Goal: Task Accomplishment & Management: Manage account settings

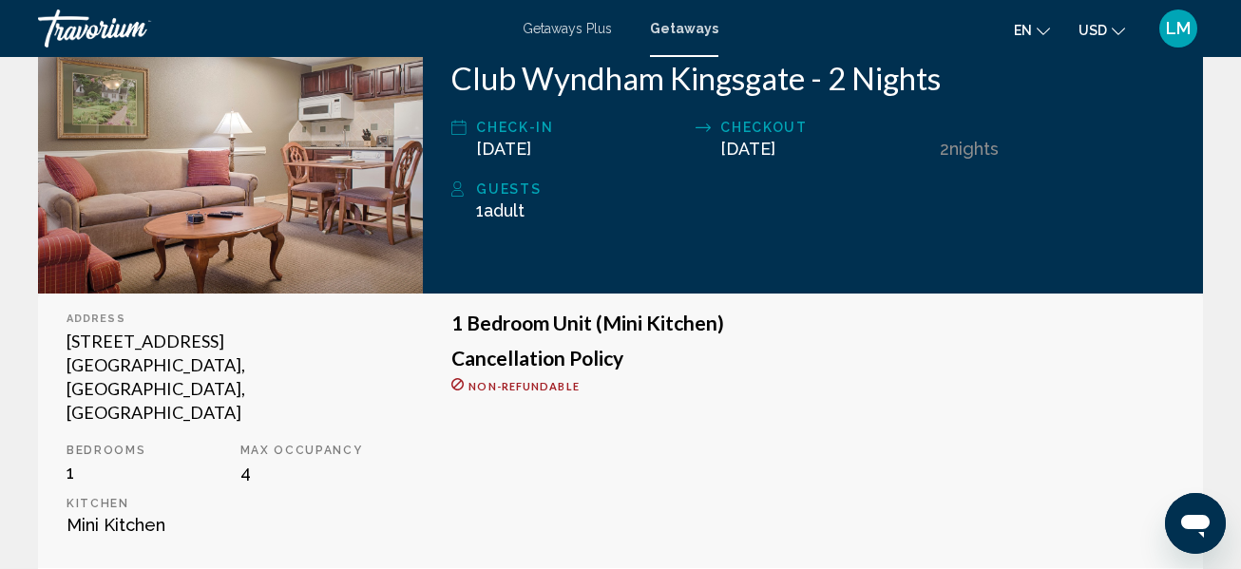
click at [1186, 27] on span "LM" at bounding box center [1178, 28] width 25 height 19
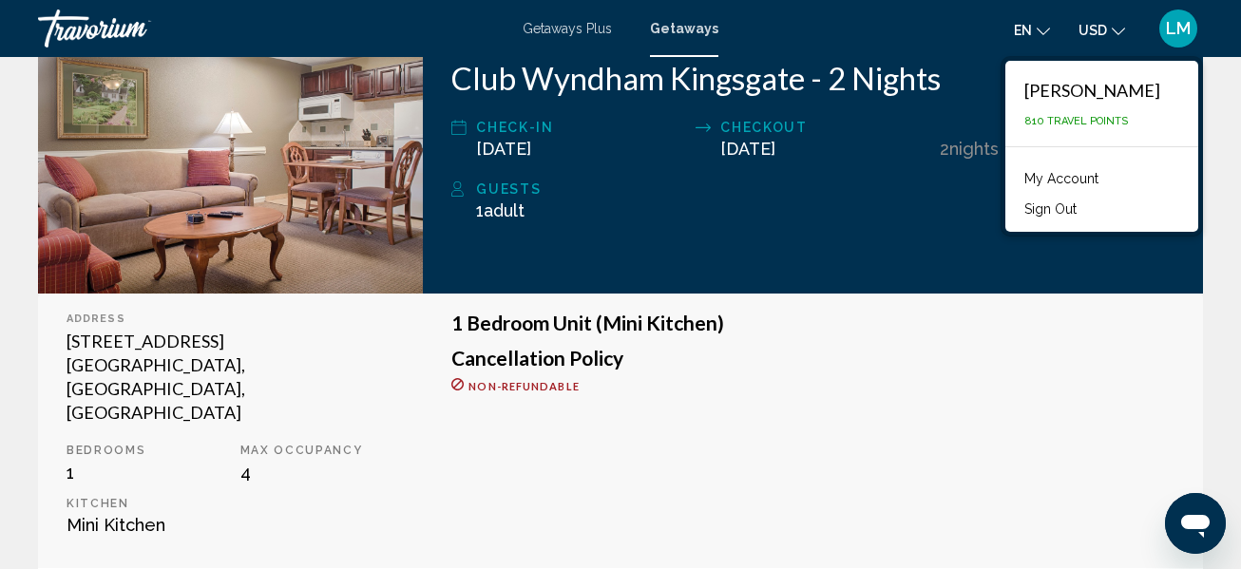
click at [1092, 186] on link "My Account" at bounding box center [1061, 178] width 93 height 25
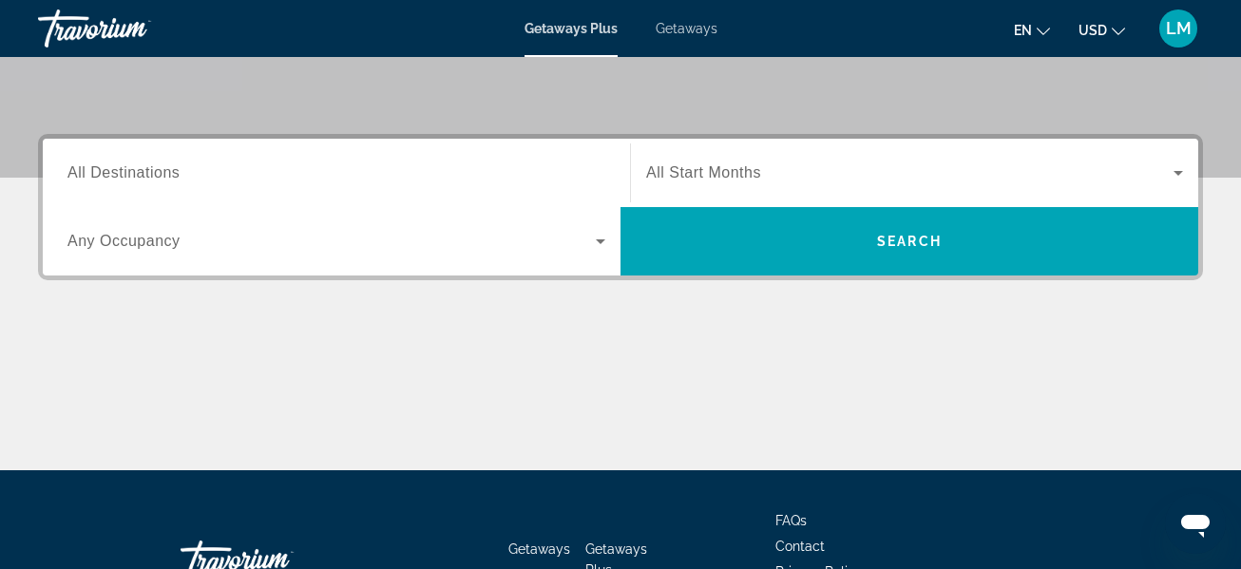
scroll to position [444, 0]
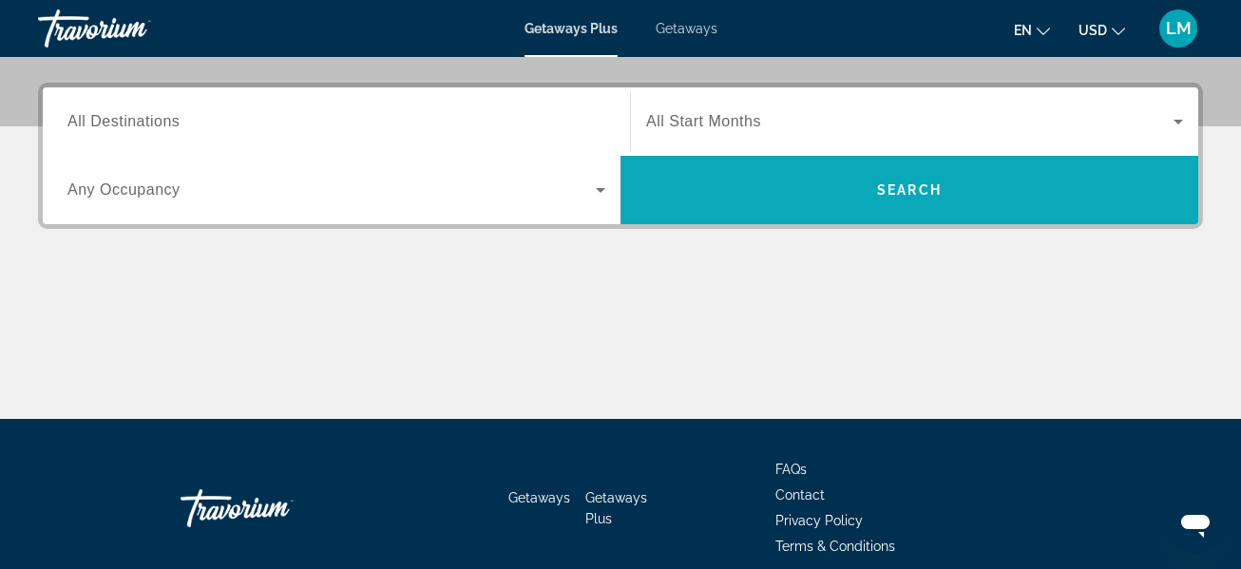
click at [836, 194] on span "Search widget" at bounding box center [910, 190] width 578 height 46
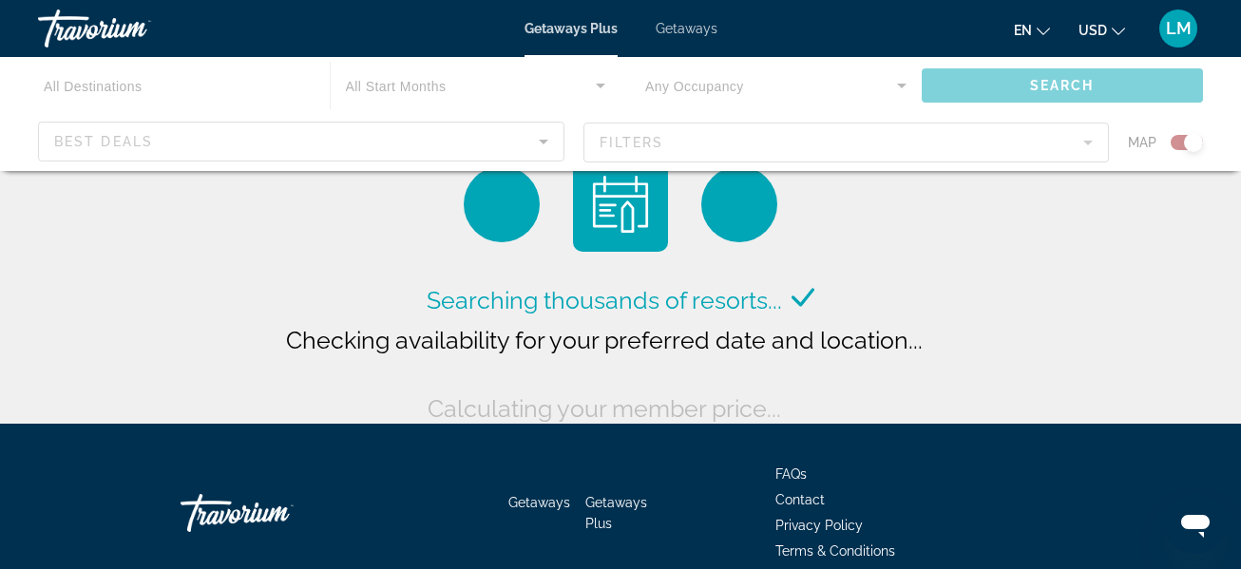
click at [505, 141] on div "Main content" at bounding box center [620, 114] width 1241 height 114
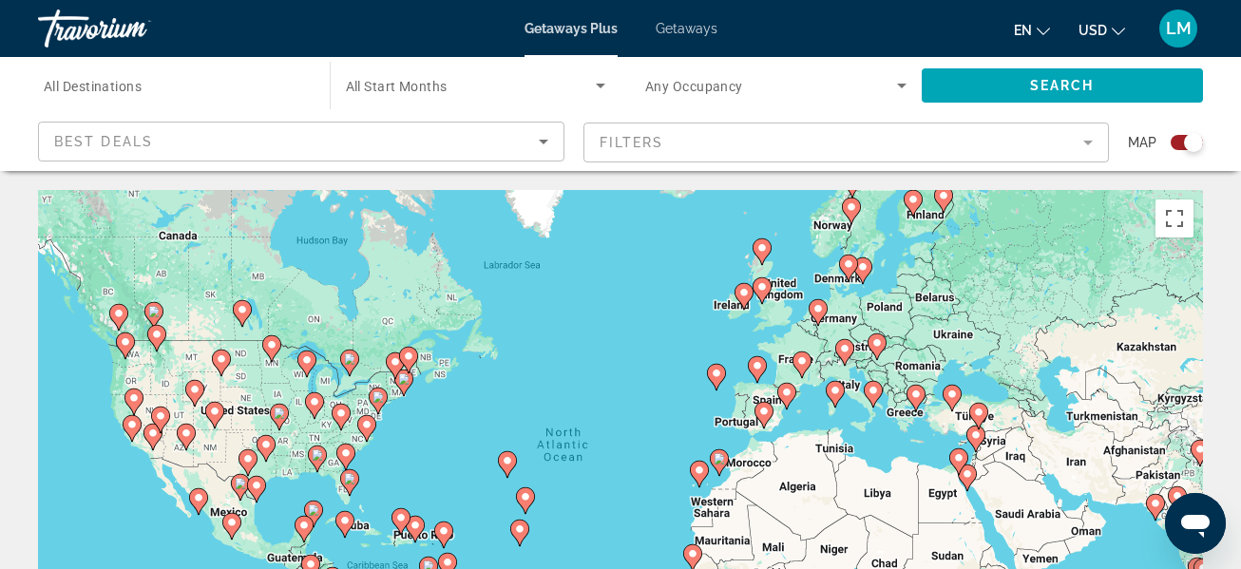
click at [107, 86] on span "All Destinations" at bounding box center [93, 86] width 98 height 15
click at [107, 86] on input "Destination All Destinations" at bounding box center [174, 86] width 261 height 23
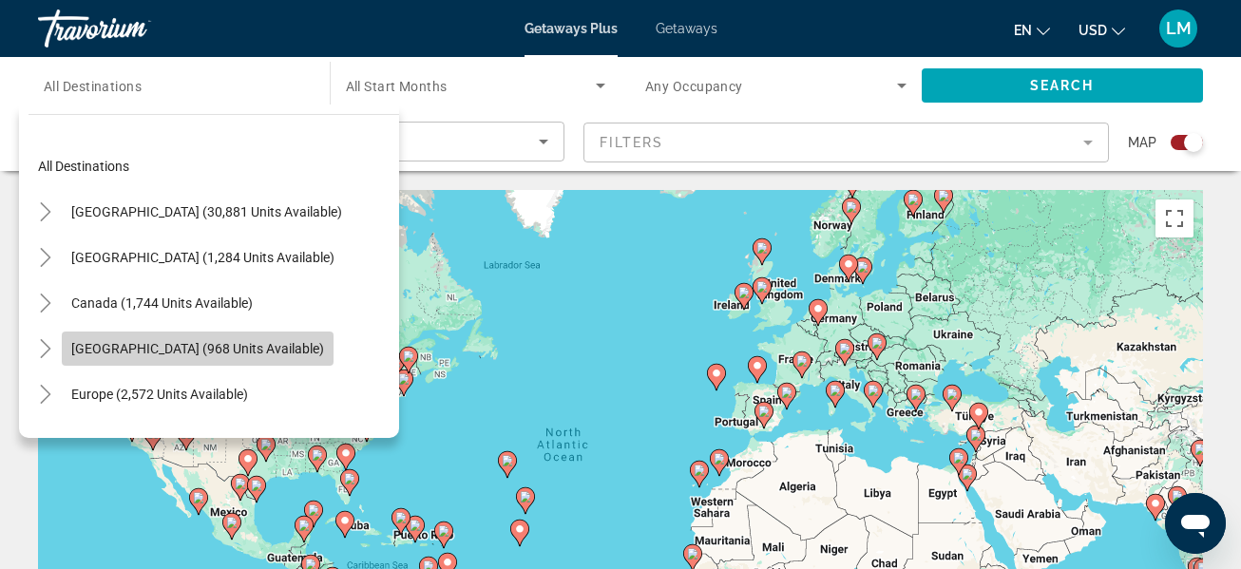
click at [303, 353] on span "Caribbean & Atlantic Islands (968 units available)" at bounding box center [197, 348] width 253 height 15
type input "**********"
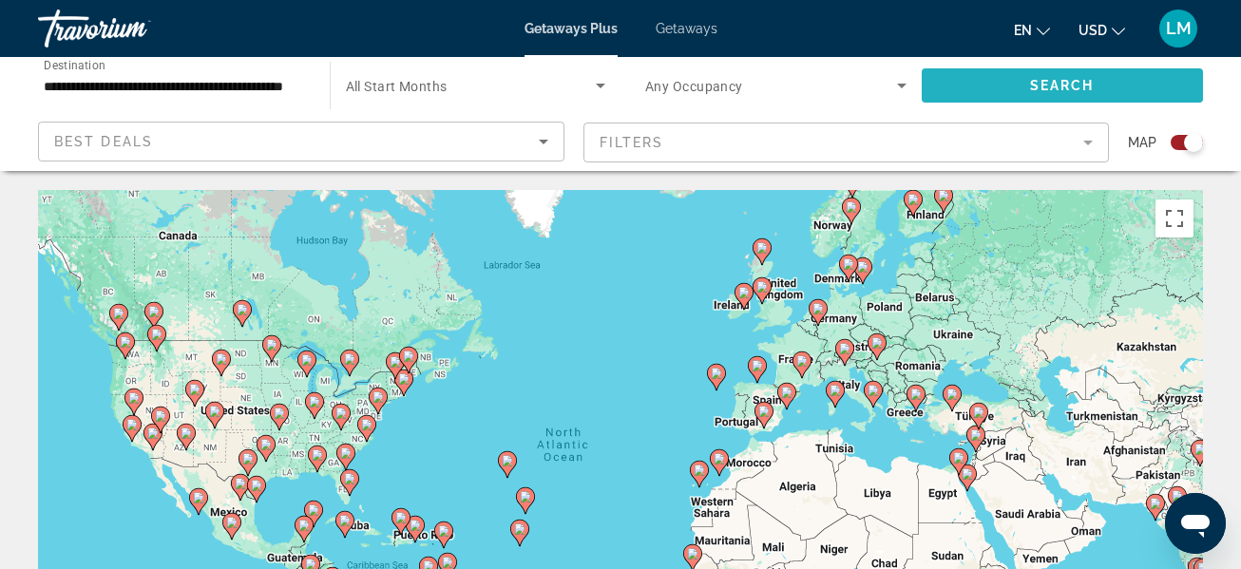
click at [1004, 78] on span "Search widget" at bounding box center [1063, 86] width 282 height 46
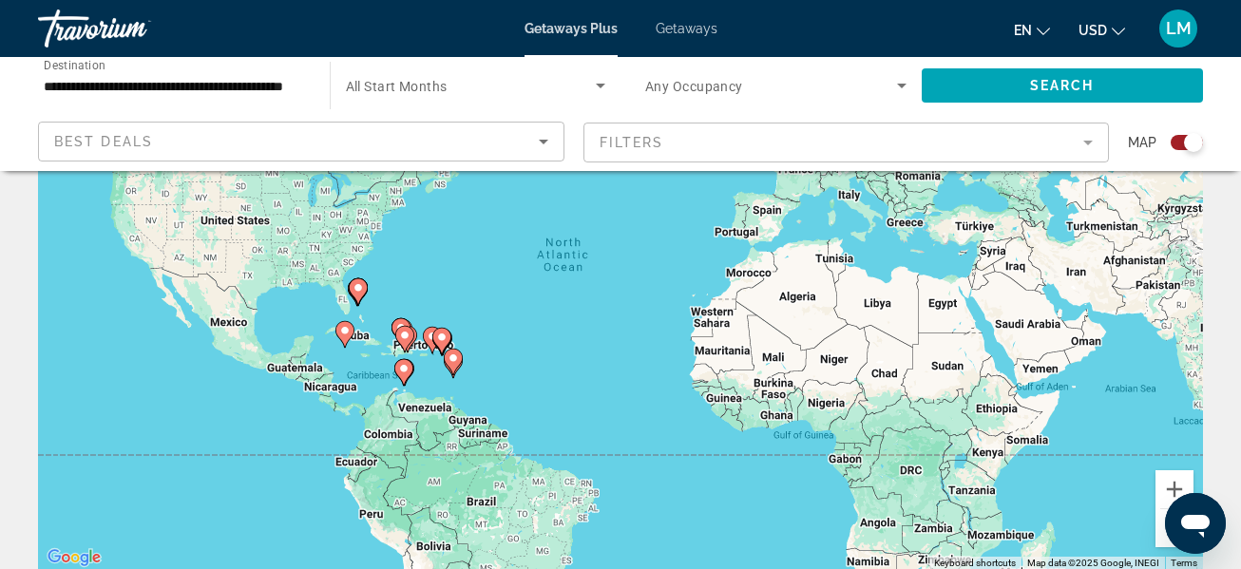
scroll to position [228, 0]
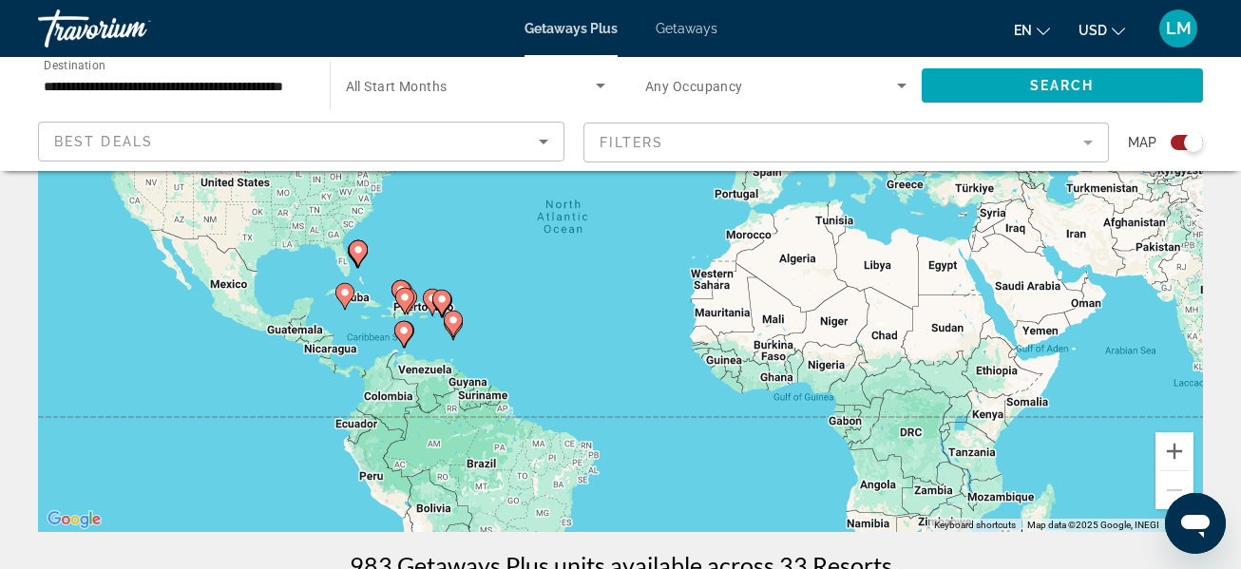
click at [746, 138] on mat-form-field "Filters" at bounding box center [847, 143] width 527 height 40
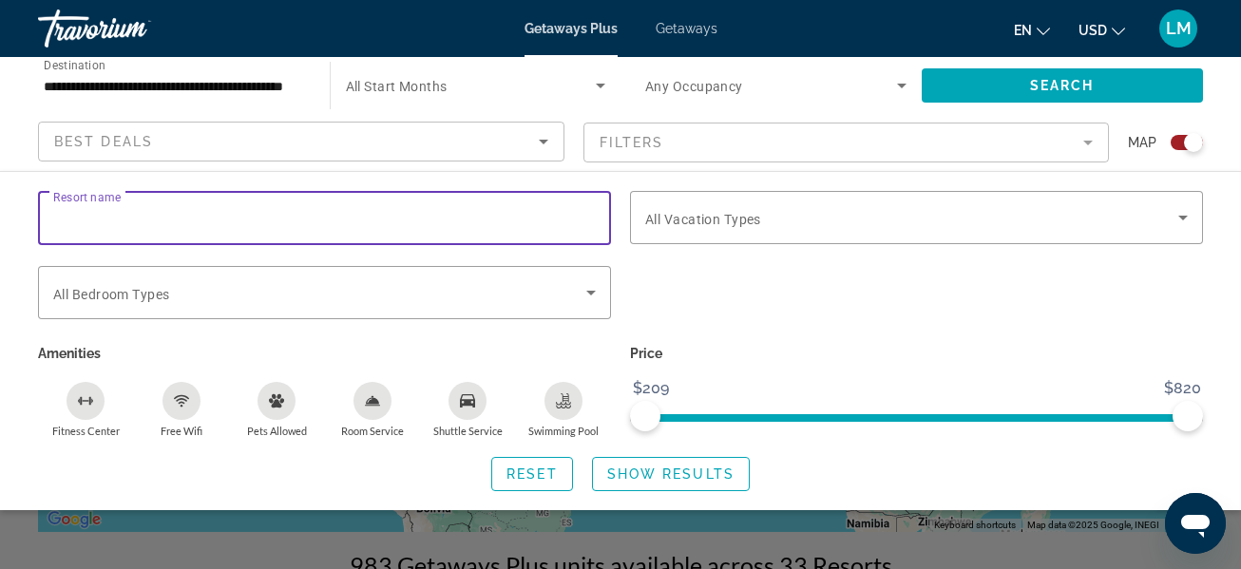
click at [386, 223] on input "Resort name" at bounding box center [324, 218] width 543 height 23
type input "**********"
click at [911, 228] on span "Search widget" at bounding box center [911, 217] width 533 height 23
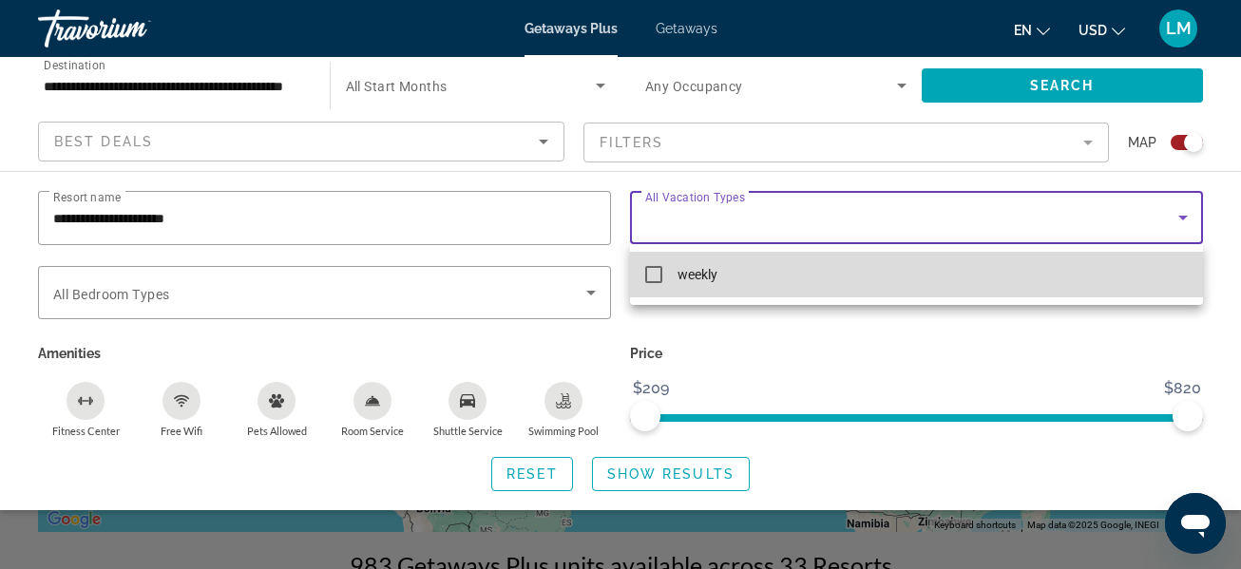
click at [655, 279] on mat-pseudo-checkbox at bounding box center [653, 274] width 17 height 17
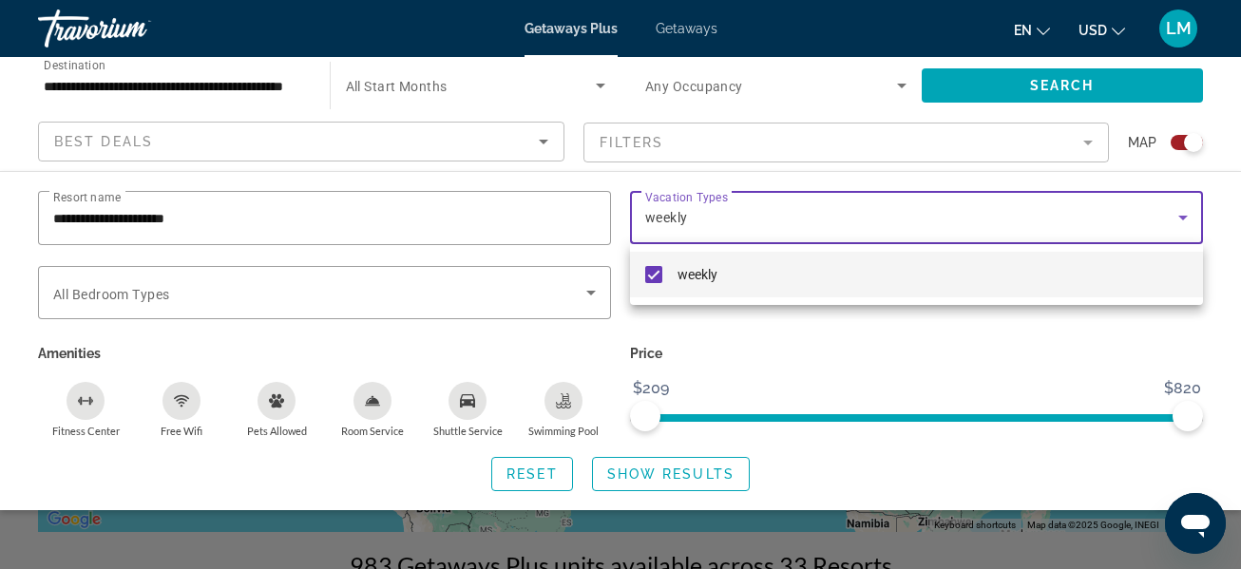
click at [918, 383] on div at bounding box center [620, 284] width 1241 height 569
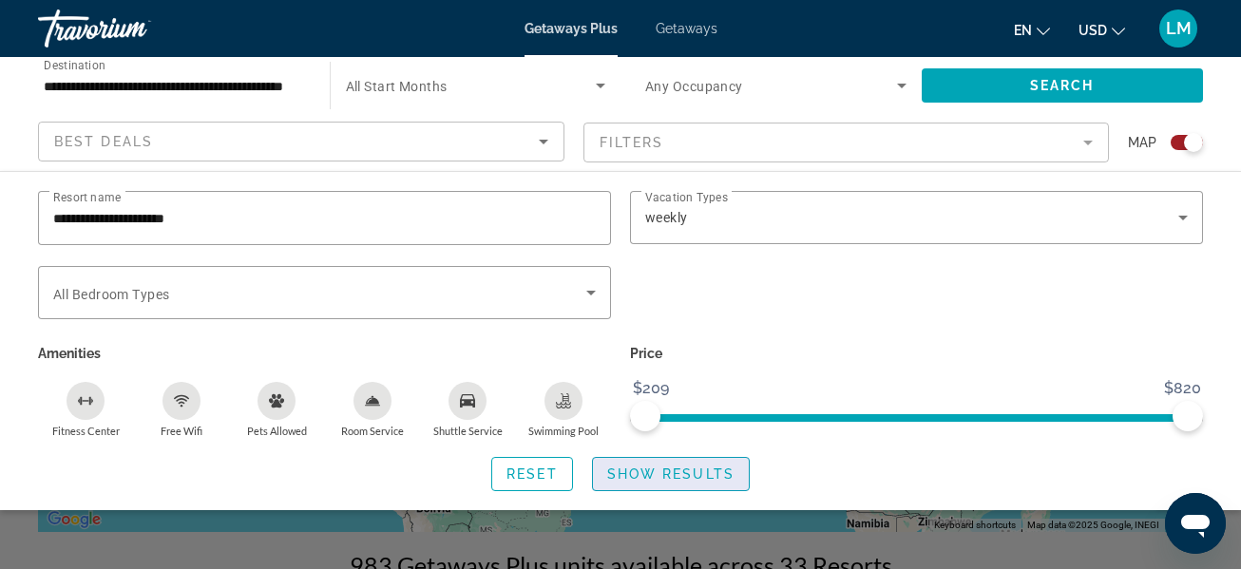
click at [662, 470] on span "Show Results" at bounding box center [670, 474] width 127 height 15
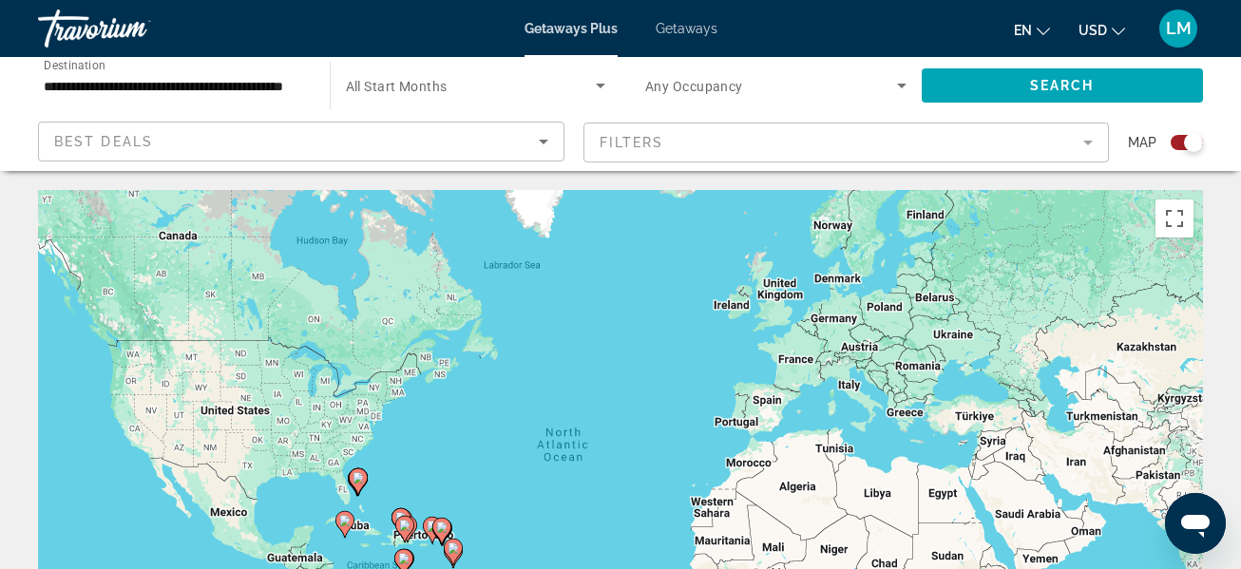
click at [1101, 30] on span "USD" at bounding box center [1093, 30] width 29 height 15
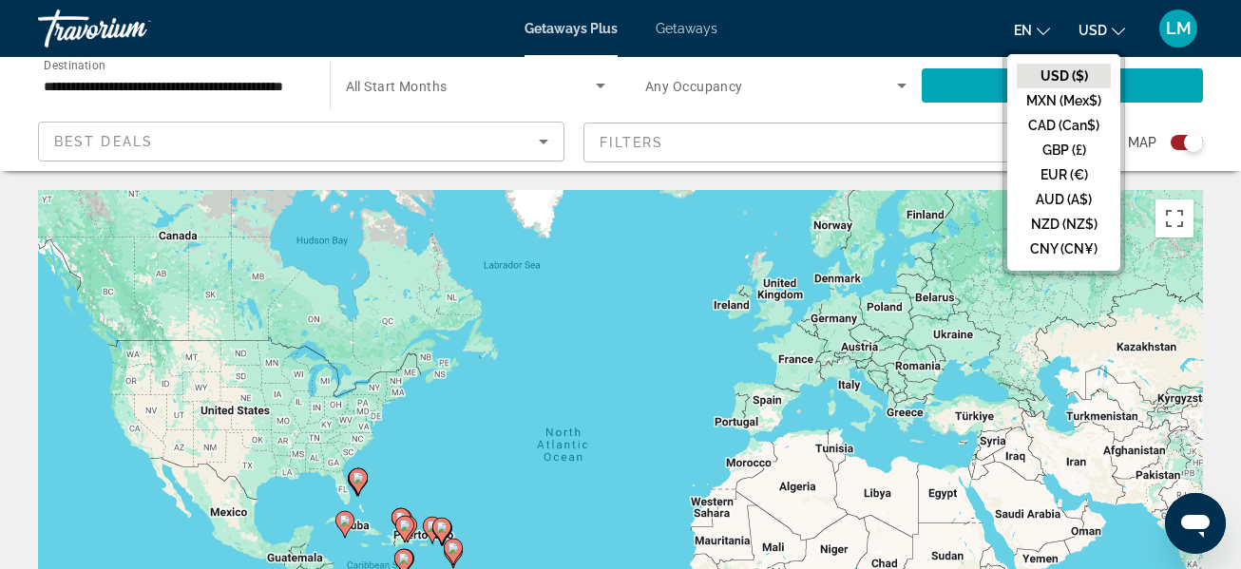
click at [1073, 74] on button "USD ($)" at bounding box center [1064, 76] width 94 height 25
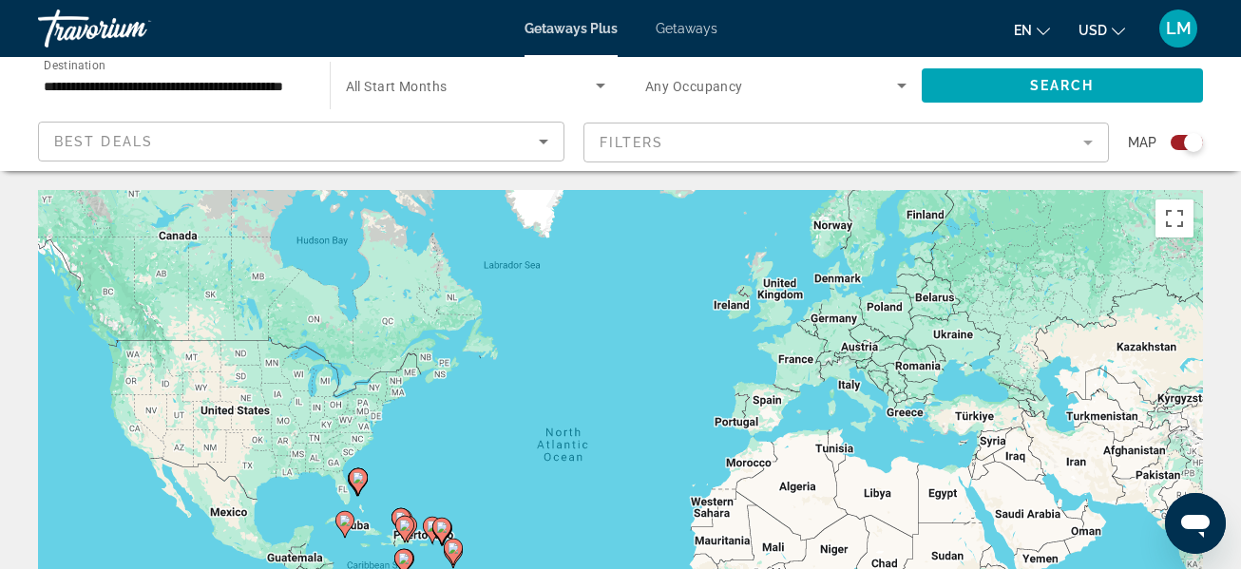
click at [577, 18] on div "Getaways Plus Getaways en English Español Français Italiano Português русский U…" at bounding box center [620, 28] width 1241 height 49
click at [696, 25] on span "Getaways" at bounding box center [687, 28] width 62 height 15
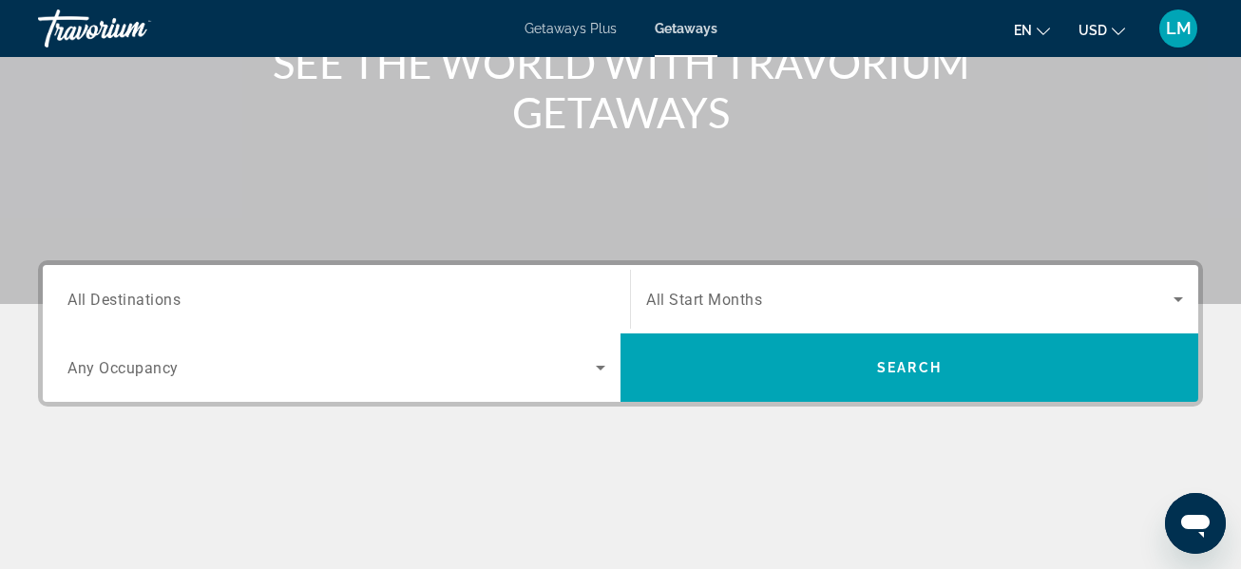
scroll to position [304, 0]
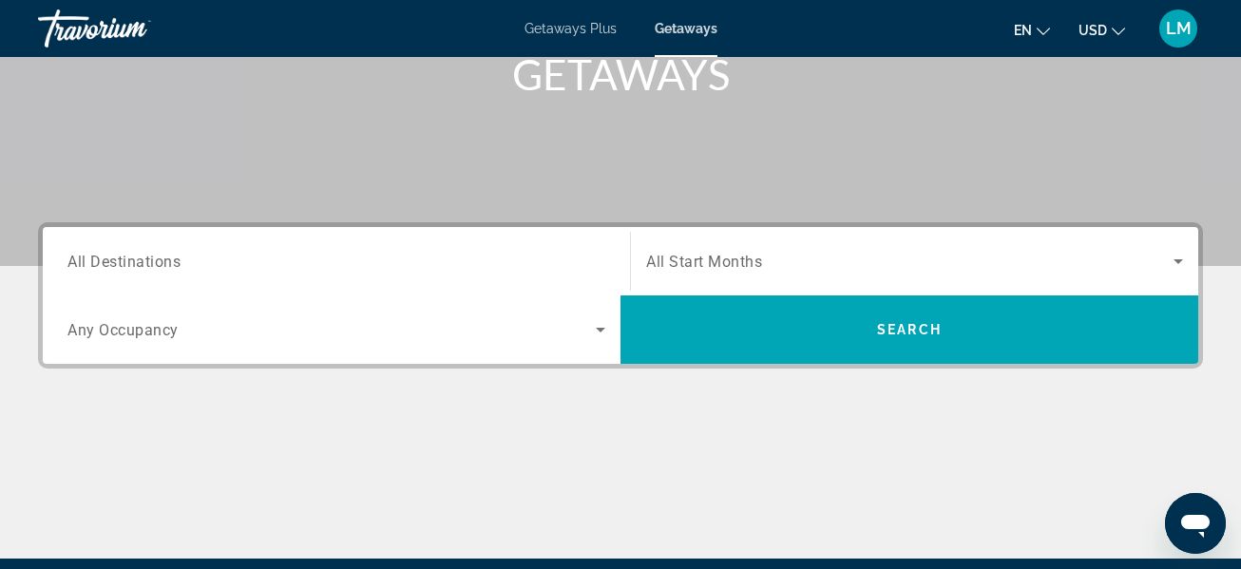
click at [352, 264] on input "Destination All Destinations" at bounding box center [336, 262] width 538 height 23
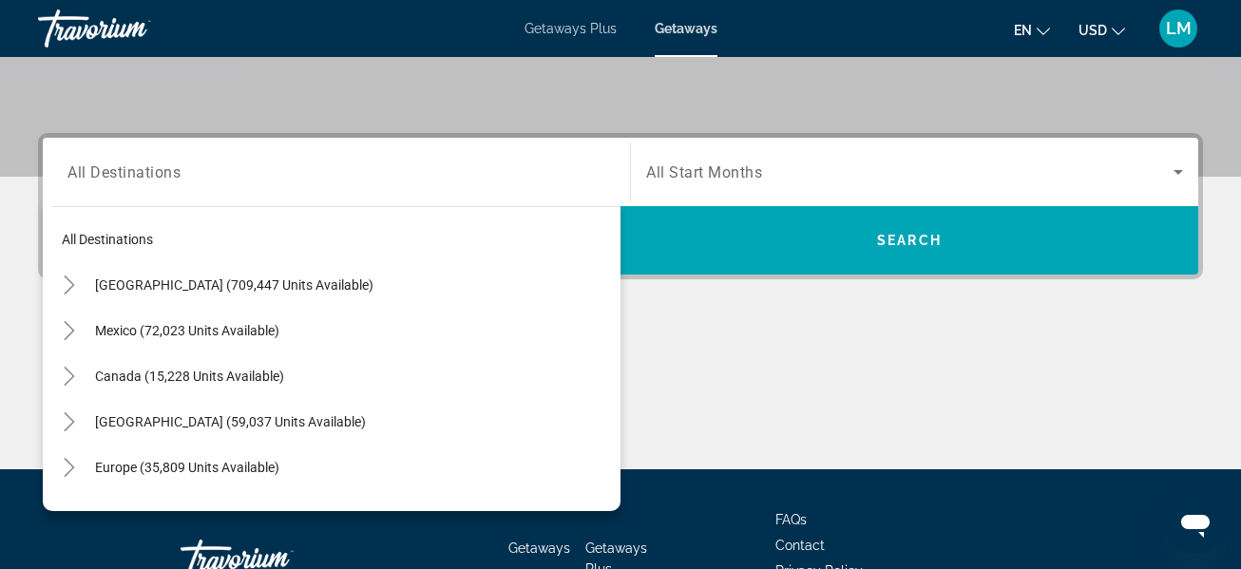
scroll to position [465, 0]
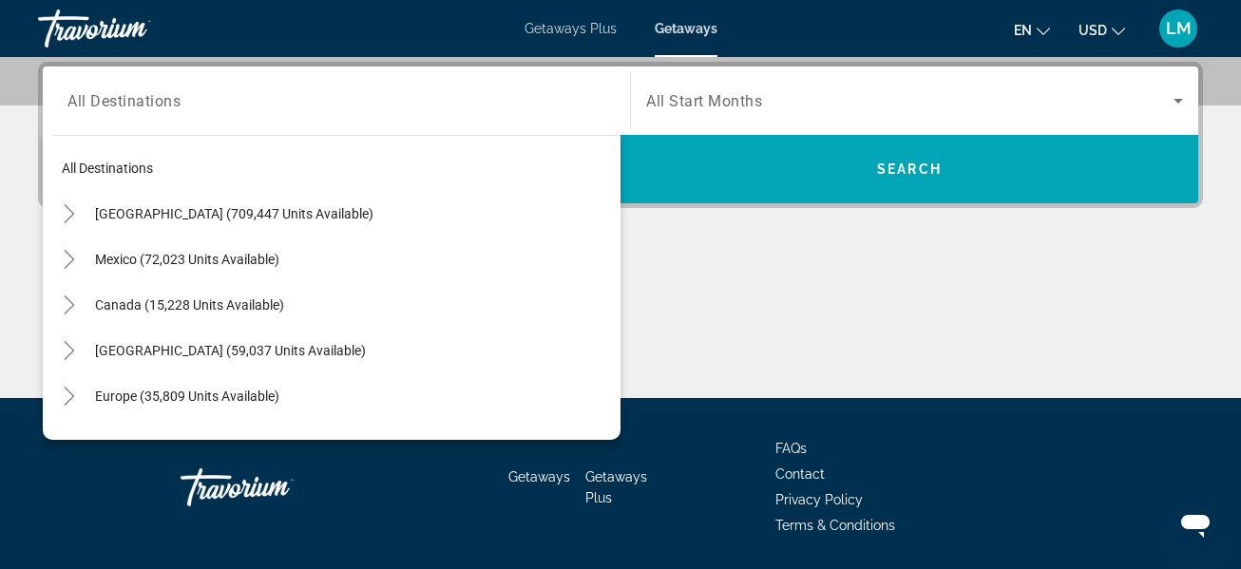
click at [352, 135] on div "Destination All Destinations All destinations United States (709,447 units avai…" at bounding box center [336, 101] width 568 height 68
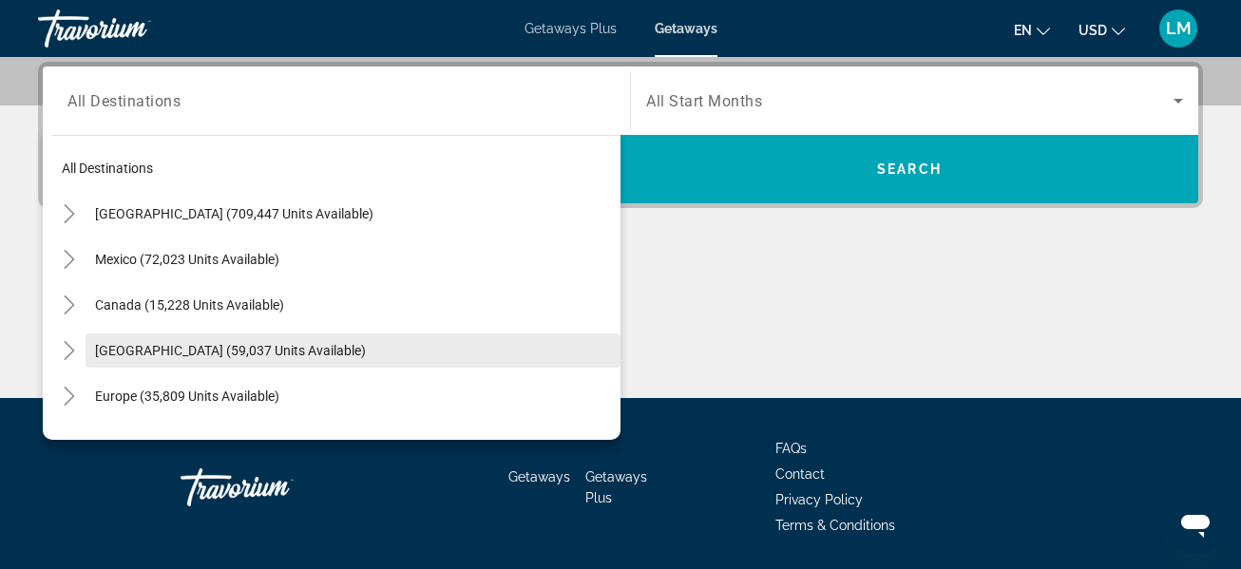
click at [357, 355] on span "Caribbean & Atlantic Islands (59,037 units available)" at bounding box center [230, 350] width 271 height 15
type input "**********"
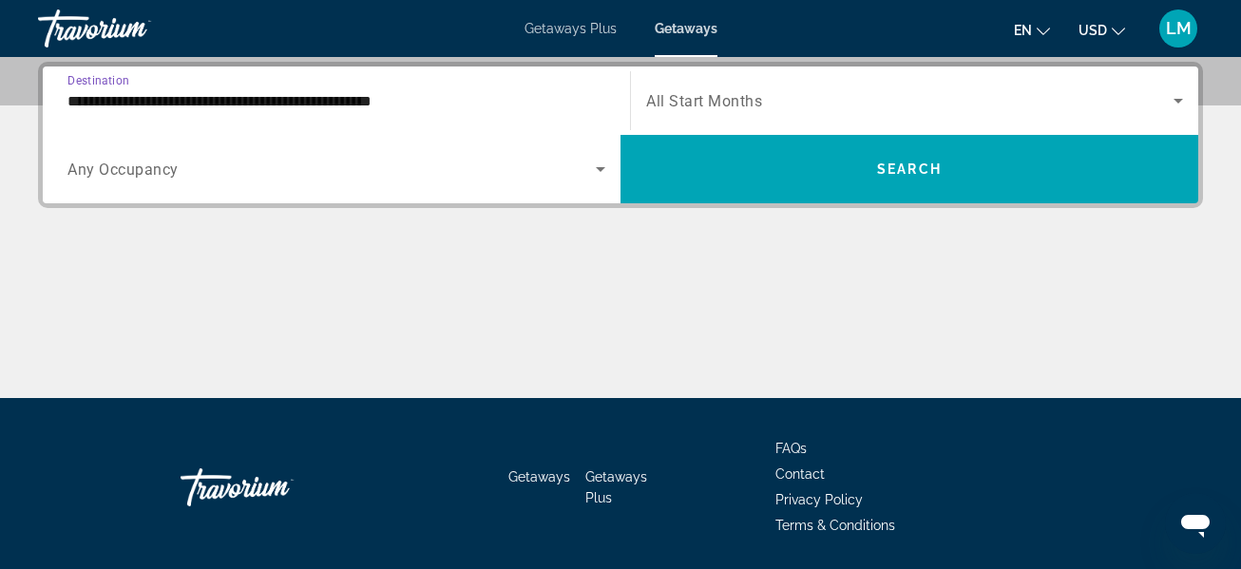
click at [390, 170] on span "Search widget" at bounding box center [331, 169] width 528 height 23
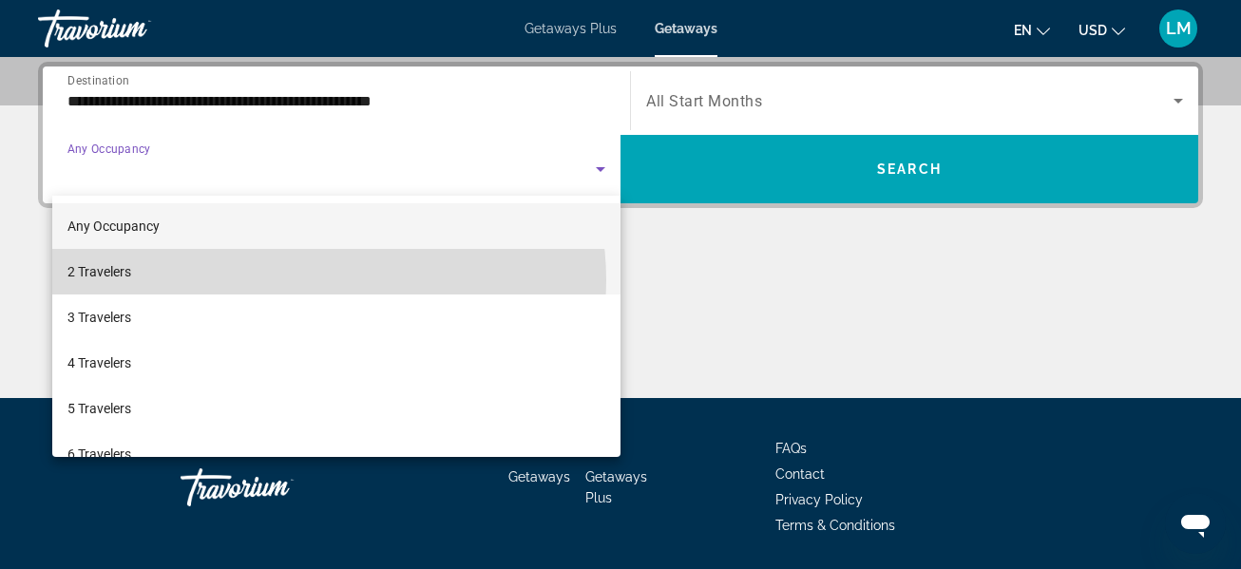
click at [318, 280] on mat-option "2 Travelers" at bounding box center [336, 272] width 568 height 46
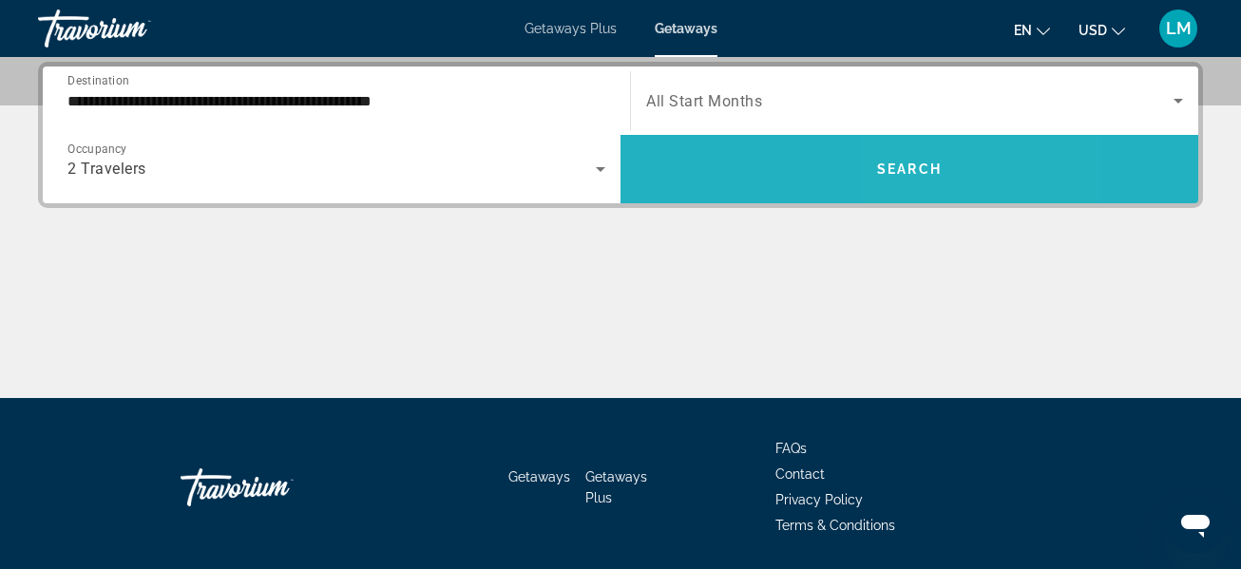
click at [921, 170] on span "Search" at bounding box center [909, 169] width 65 height 15
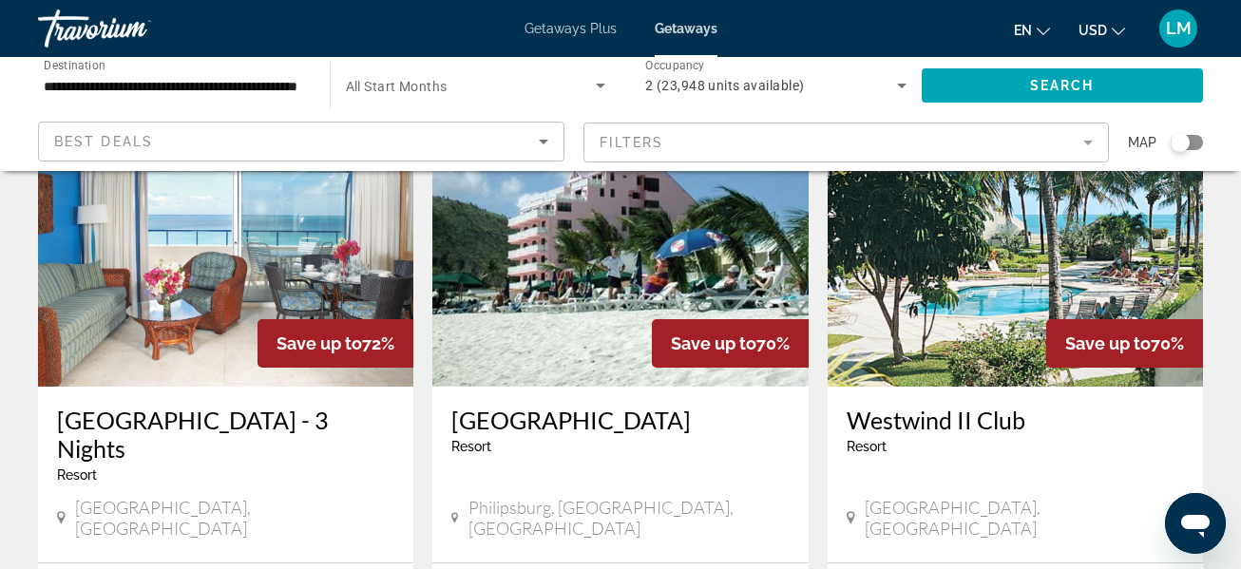
scroll to position [1571, 0]
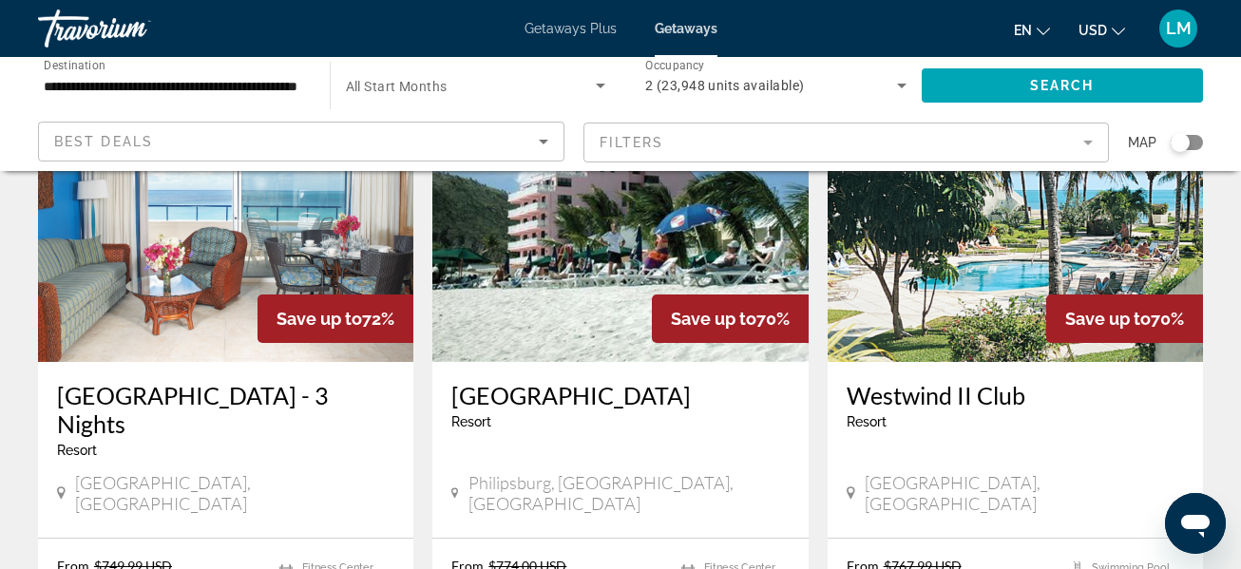
click at [1167, 27] on span "LM" at bounding box center [1179, 28] width 26 height 19
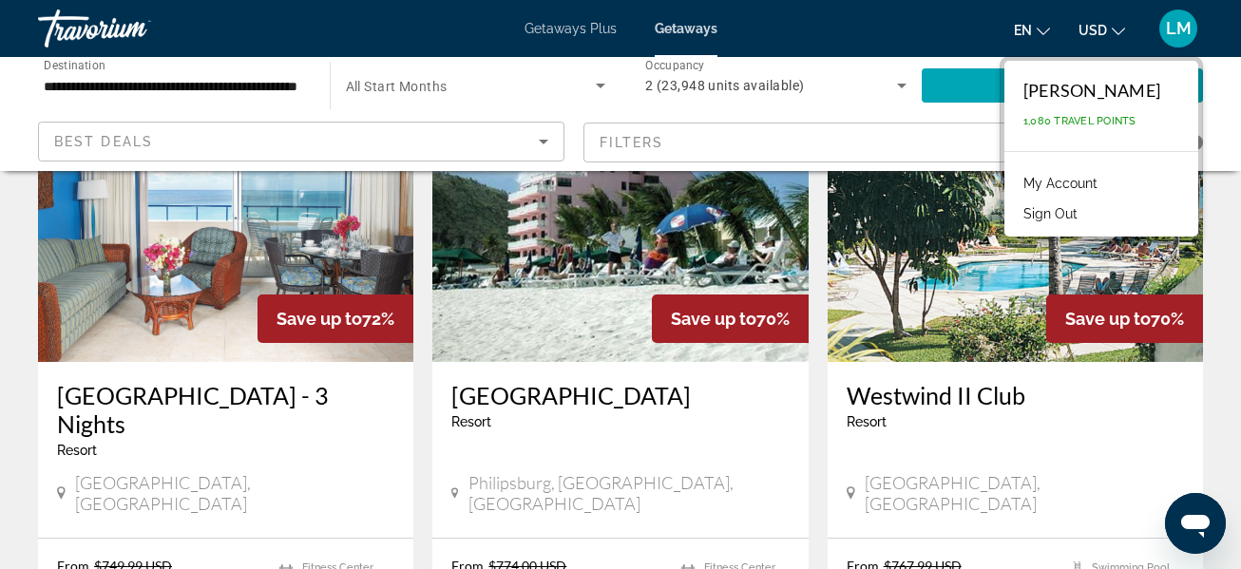
click at [1086, 195] on link "My Account" at bounding box center [1060, 183] width 93 height 25
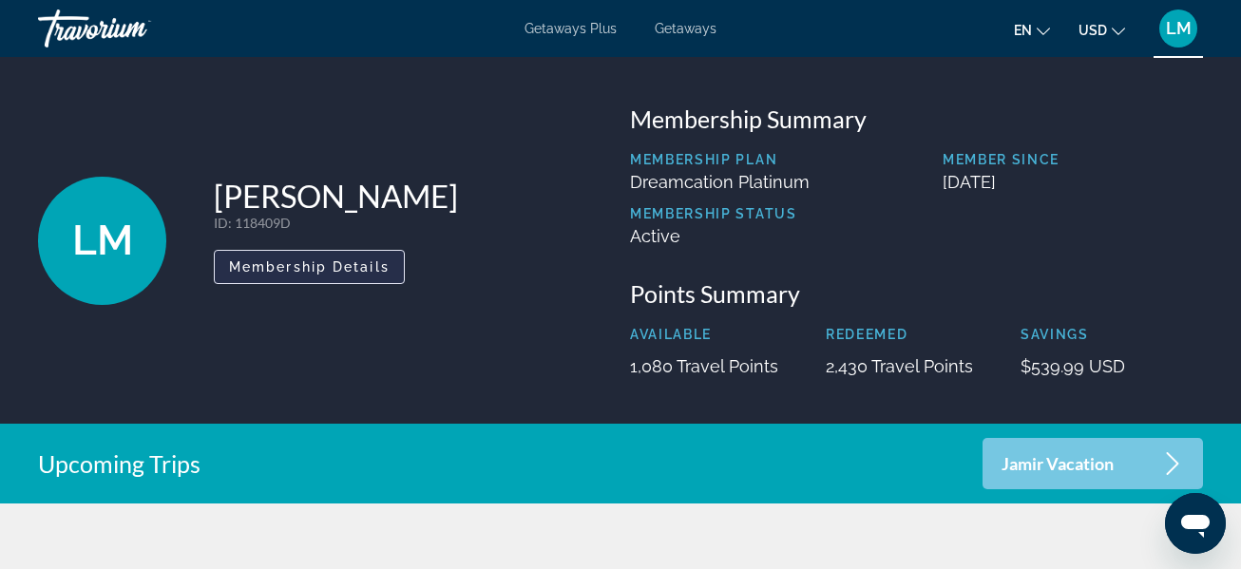
click at [330, 266] on span "Membership Details" at bounding box center [309, 266] width 161 height 15
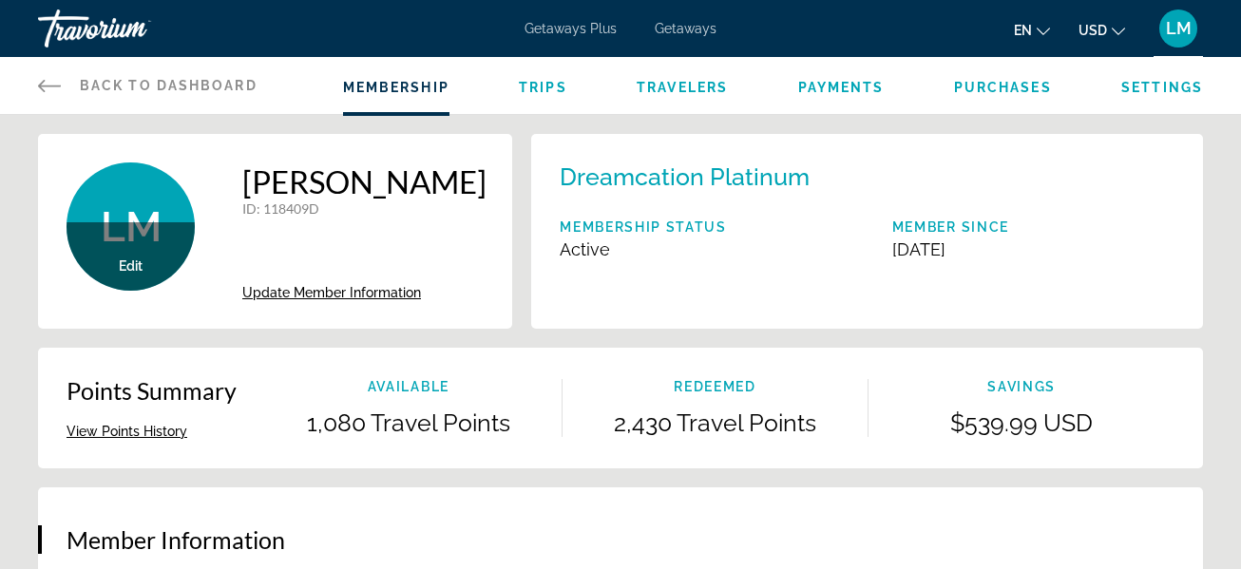
click at [160, 429] on button "View Points History" at bounding box center [127, 431] width 121 height 17
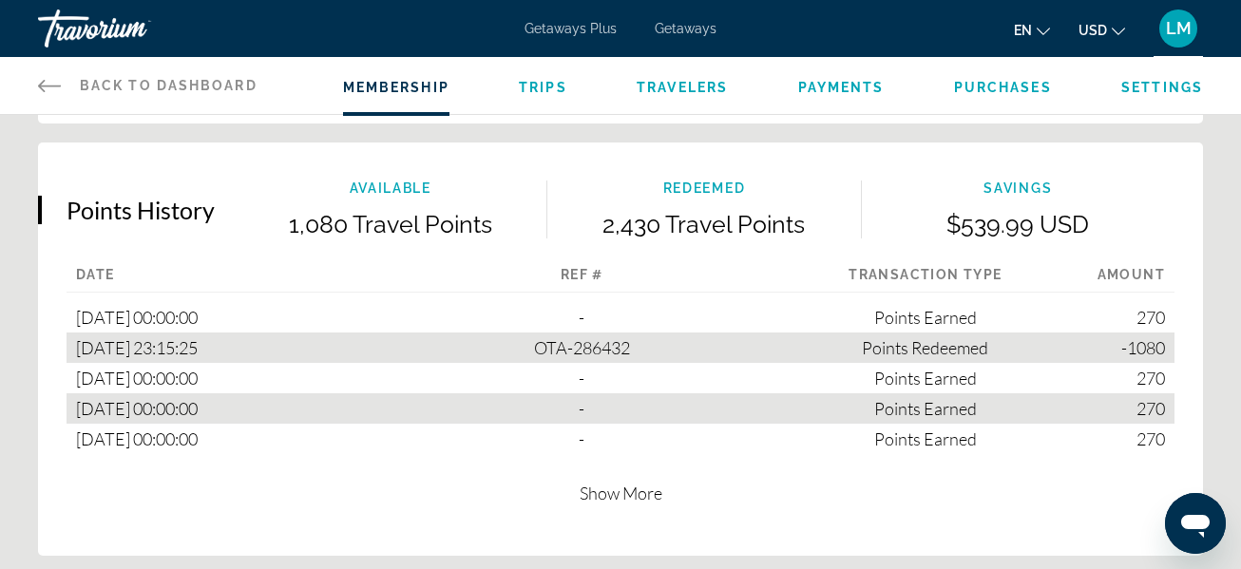
scroll to position [1099, 0]
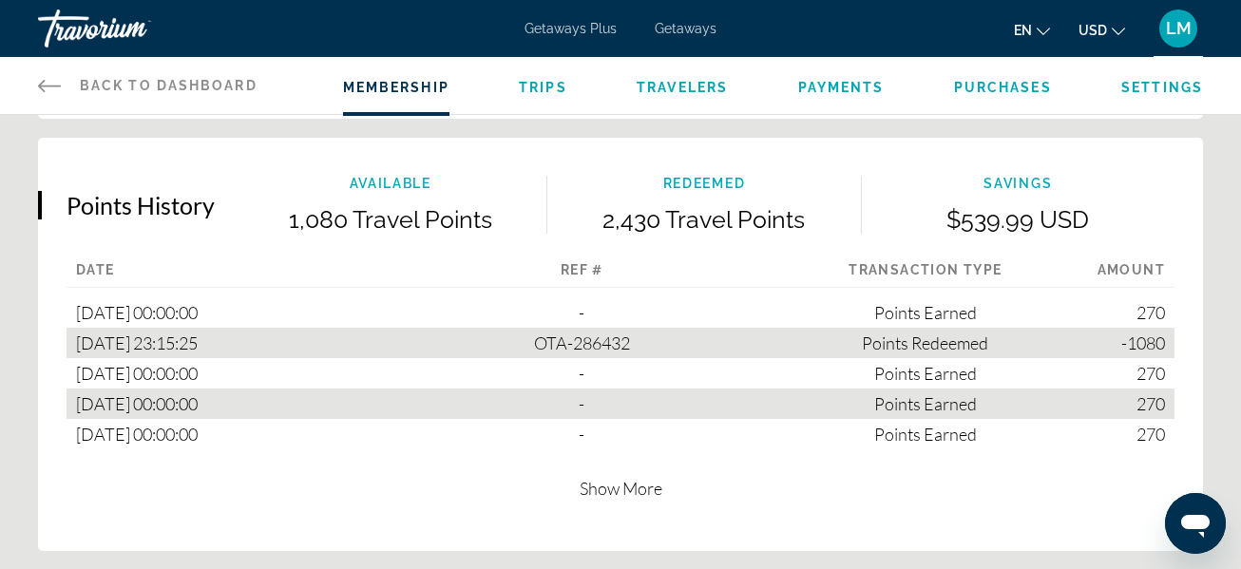
click at [536, 93] on span "Trips" at bounding box center [543, 87] width 48 height 15
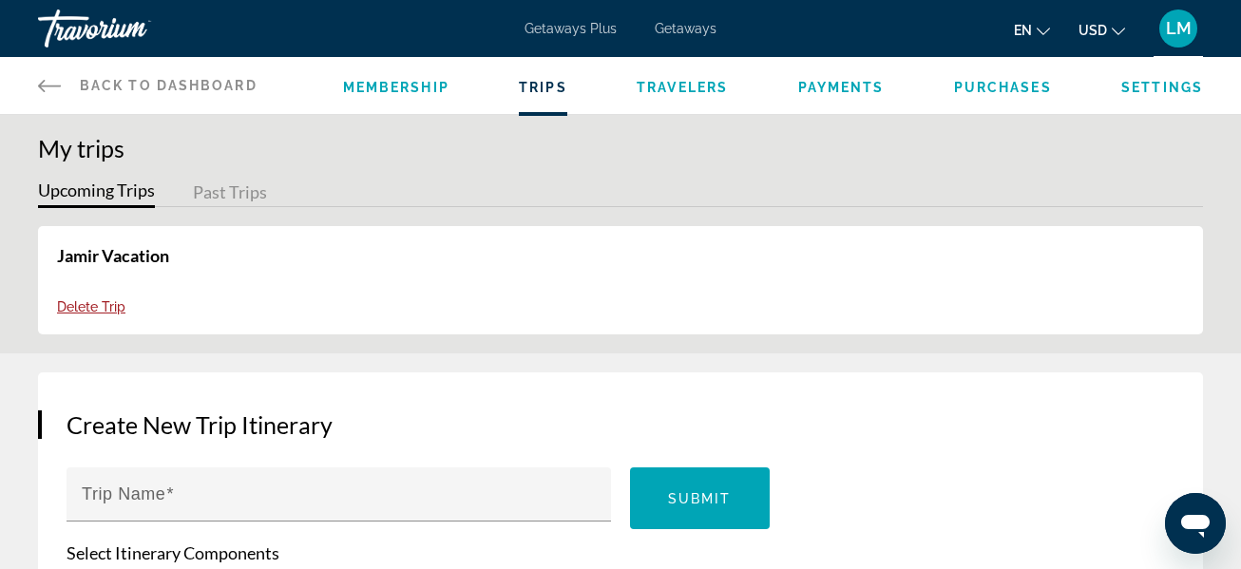
click at [400, 86] on span "Membership" at bounding box center [396, 87] width 106 height 15
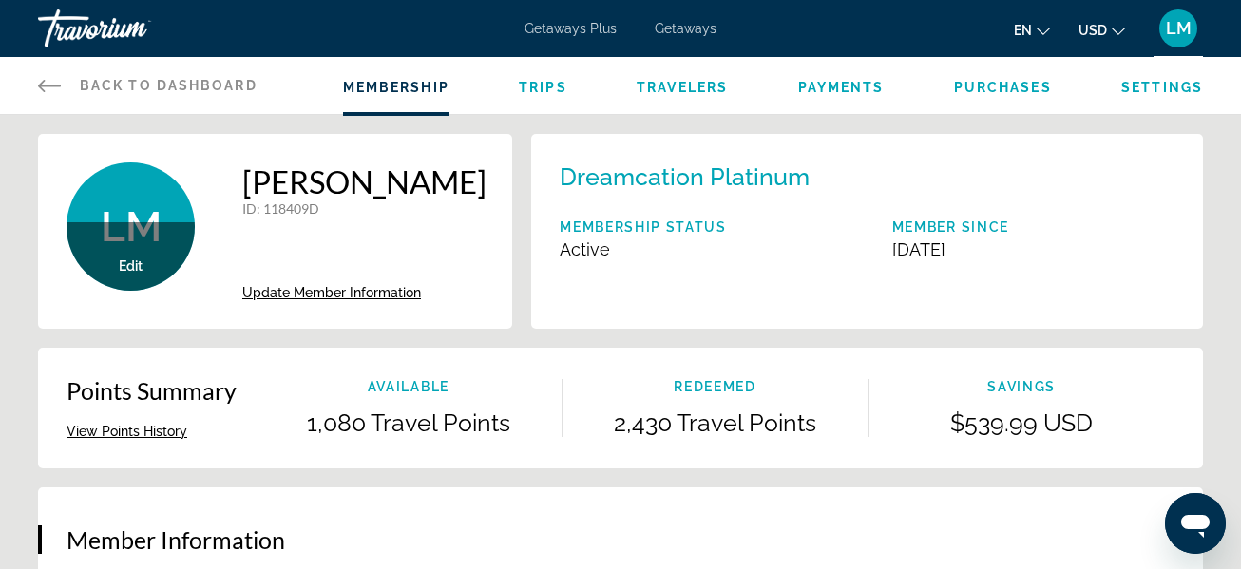
click at [43, 84] on icon "Main content" at bounding box center [49, 85] width 23 height 23
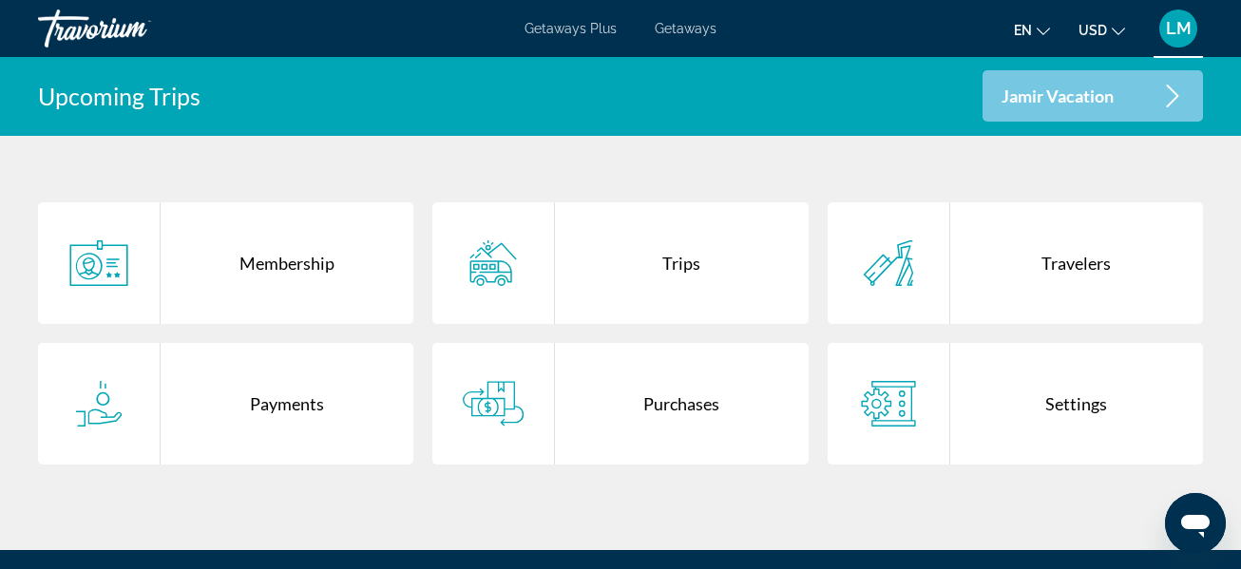
scroll to position [406, 0]
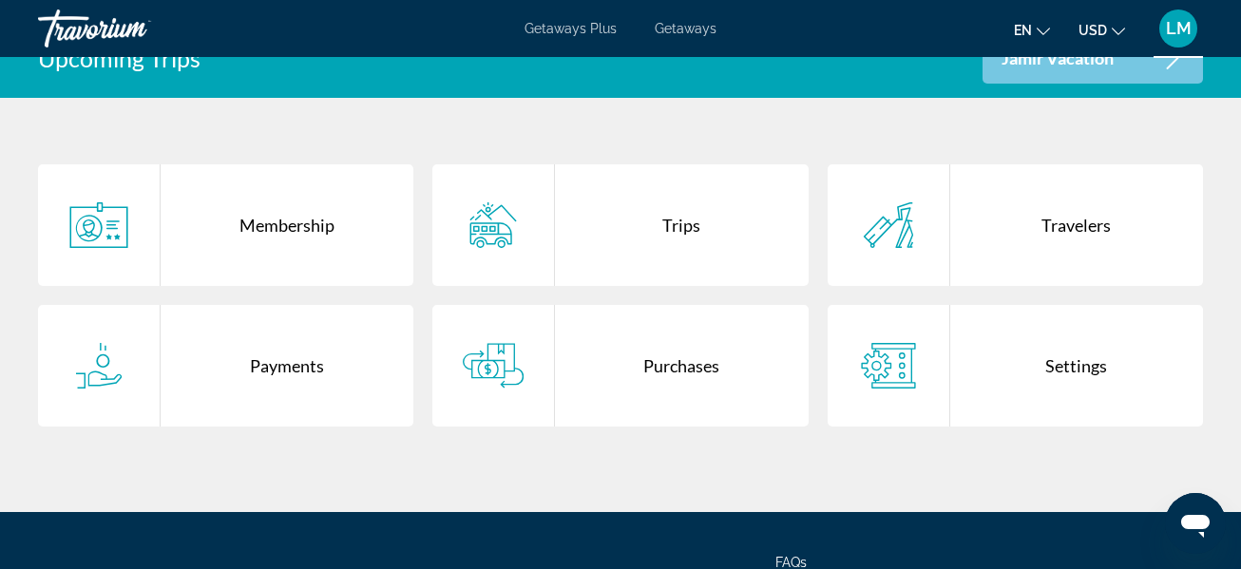
click at [687, 231] on div "Trips" at bounding box center [681, 225] width 253 height 122
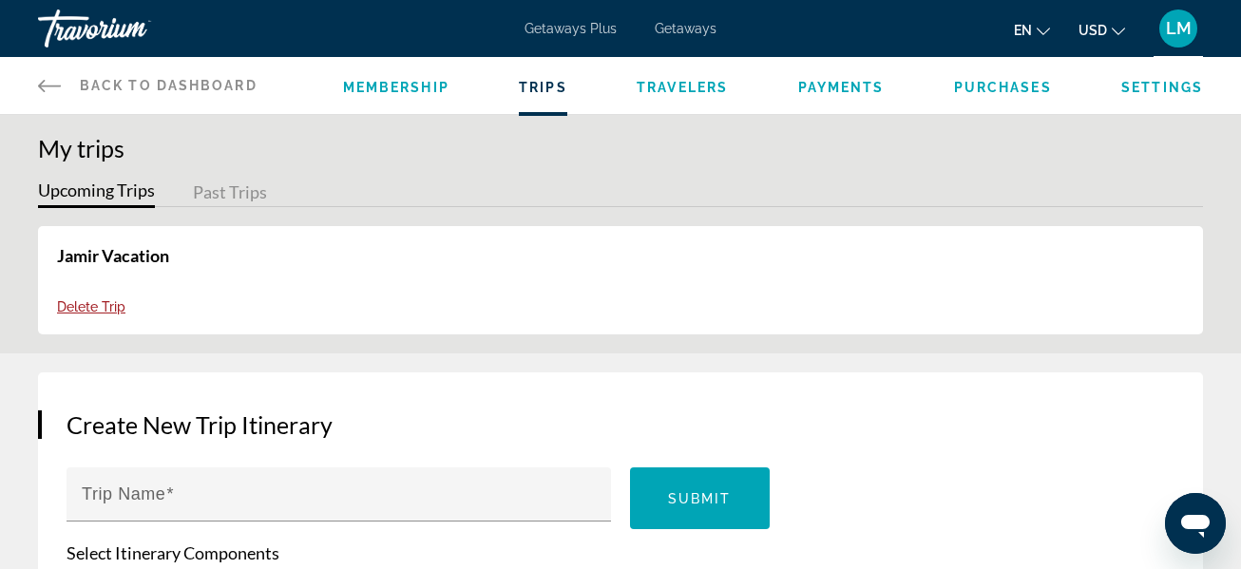
click at [235, 192] on button "Past Trips" at bounding box center [230, 193] width 74 height 29
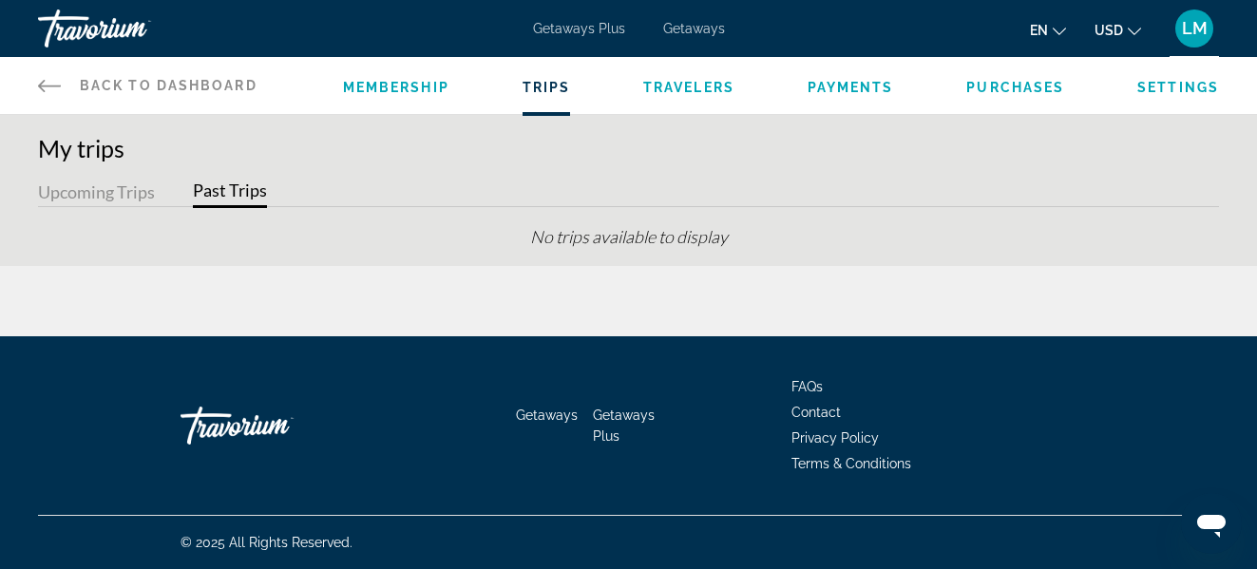
click at [47, 85] on icon "Main content" at bounding box center [49, 85] width 23 height 23
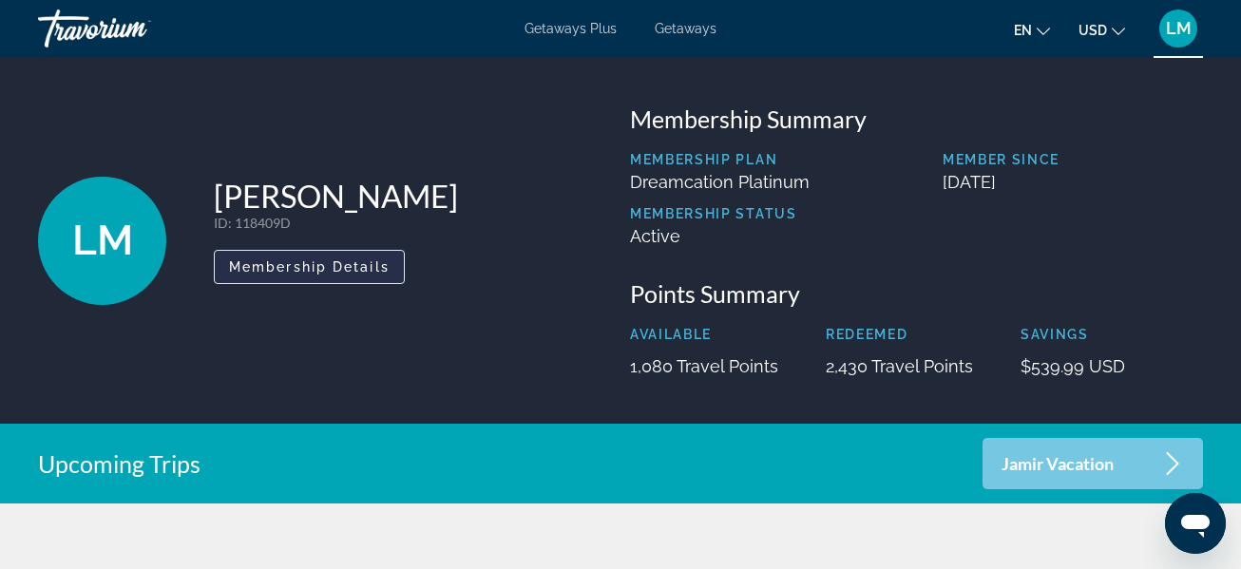
click at [351, 265] on span "Membership Details" at bounding box center [309, 266] width 161 height 15
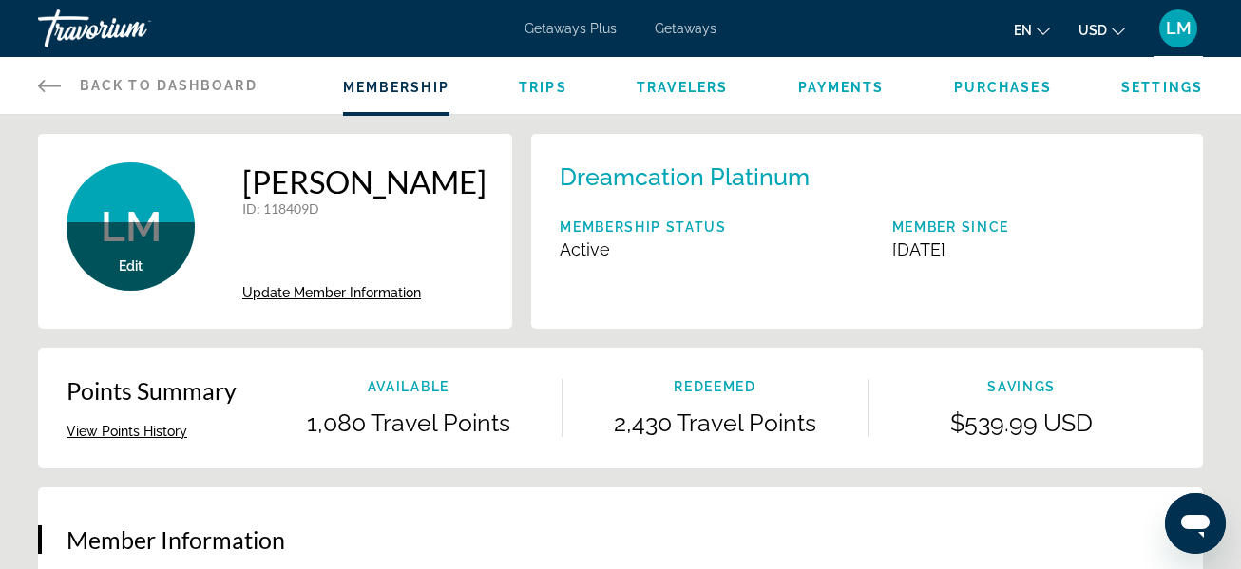
click at [87, 82] on span "Back to Dashboard" at bounding box center [169, 85] width 178 height 15
